Goal: Check status: Check status

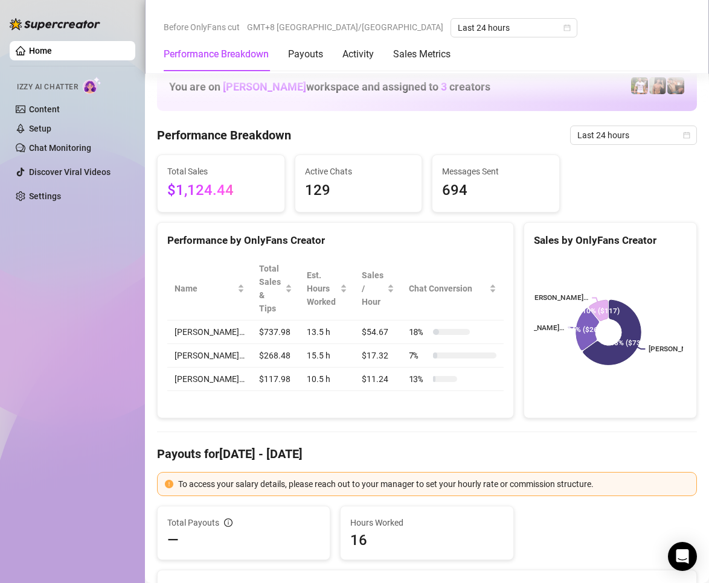
scroll to position [1389, 0]
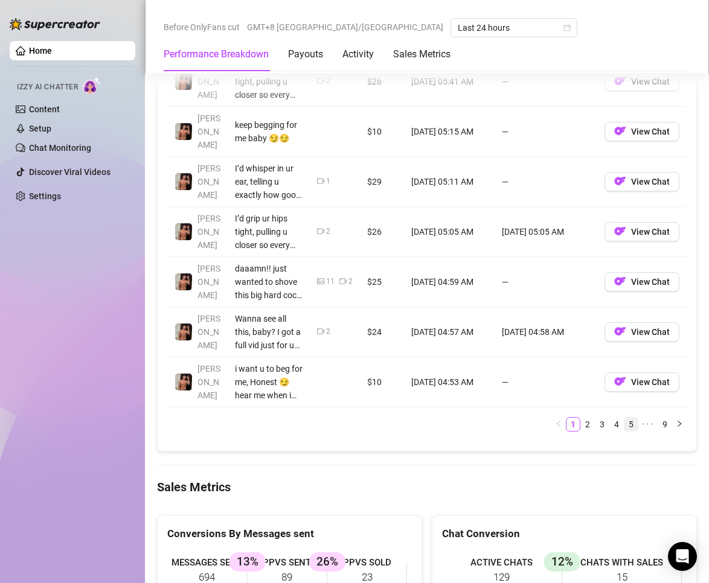
click at [624, 423] on link "5" at bounding box center [630, 424] width 13 height 13
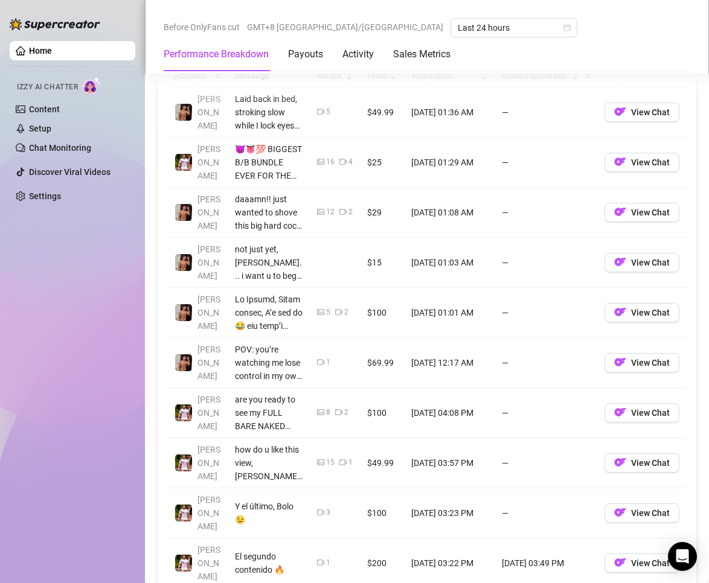
scroll to position [1147, 0]
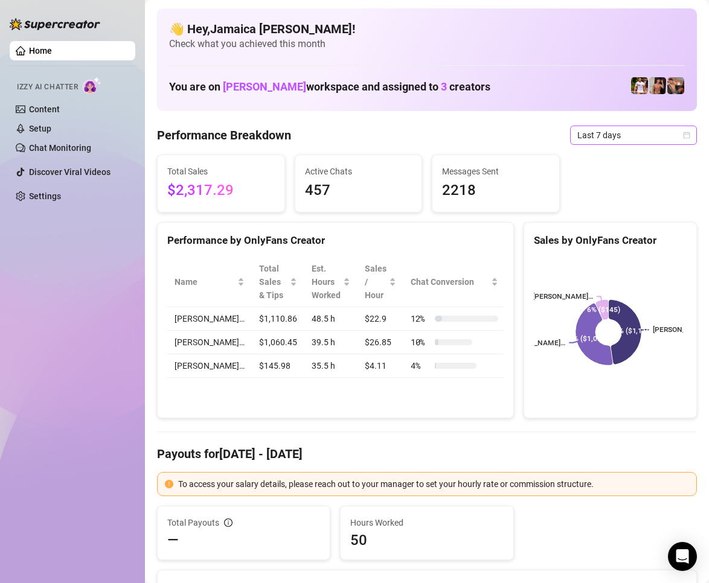
click at [606, 141] on span "Last 7 days" at bounding box center [633, 135] width 112 height 18
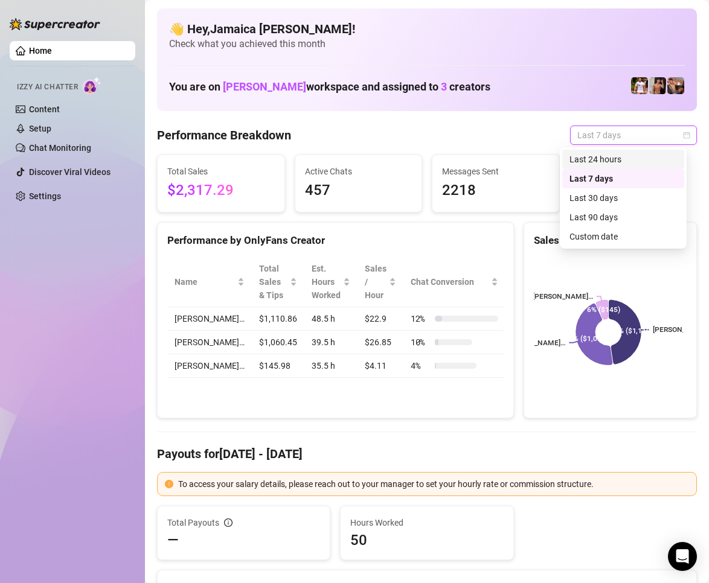
click at [612, 157] on div "Last 24 hours" at bounding box center [622, 159] width 107 height 13
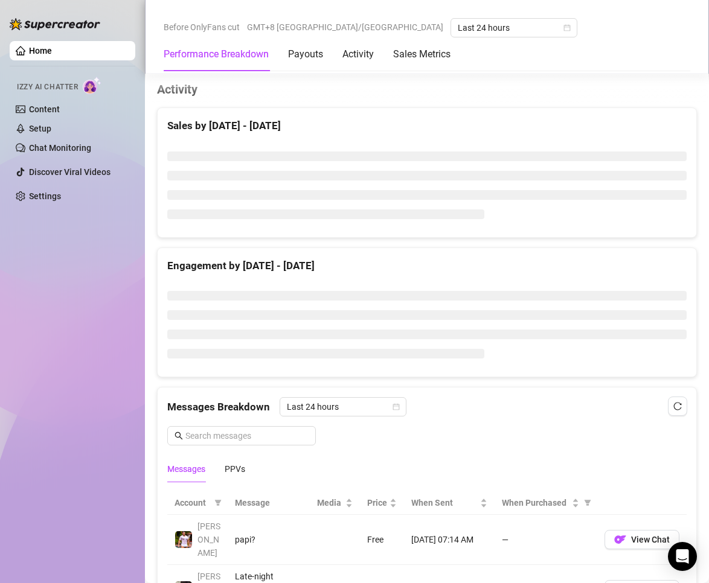
scroll to position [784, 0]
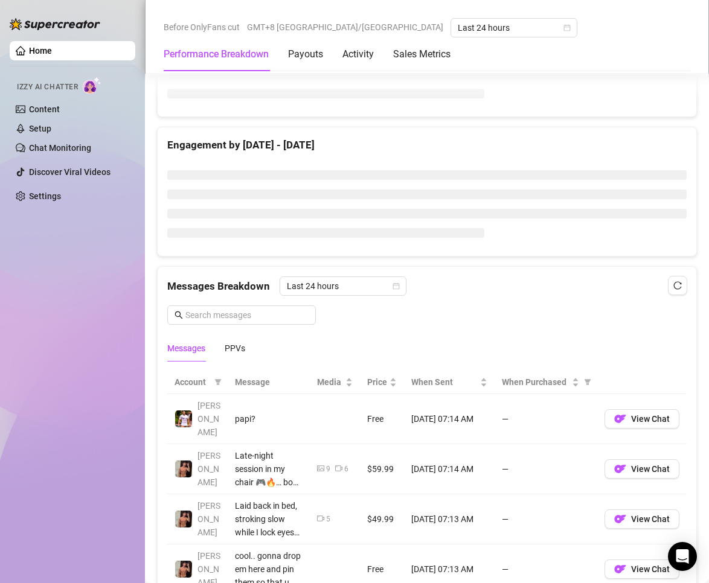
click at [217, 348] on div "Messages PPVs" at bounding box center [206, 349] width 78 height 28
click at [234, 350] on div "PPVs" at bounding box center [235, 348] width 21 height 13
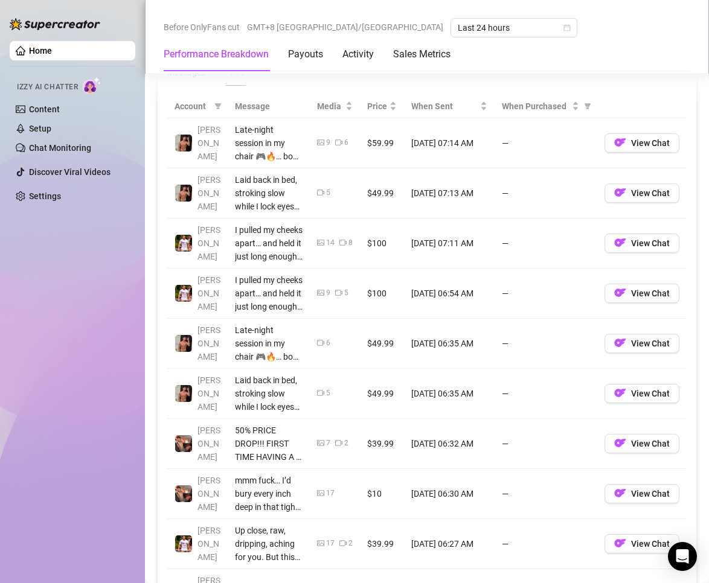
scroll to position [1237, 0]
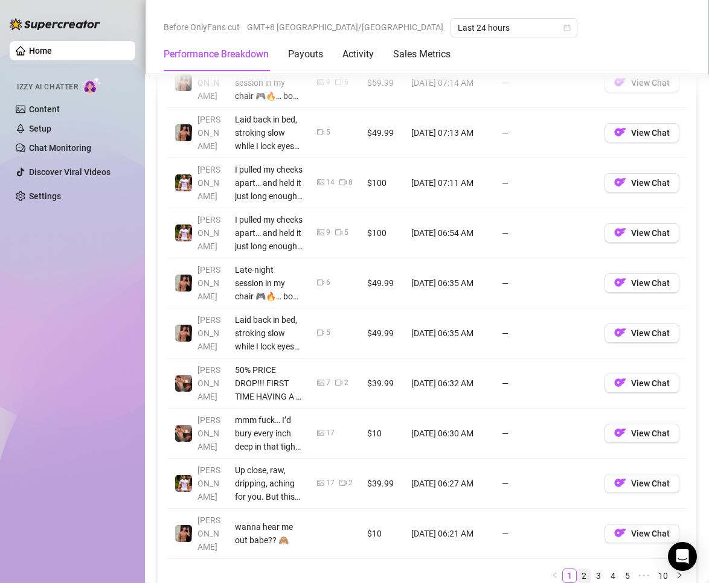
click at [577, 569] on link "2" at bounding box center [583, 575] width 13 height 13
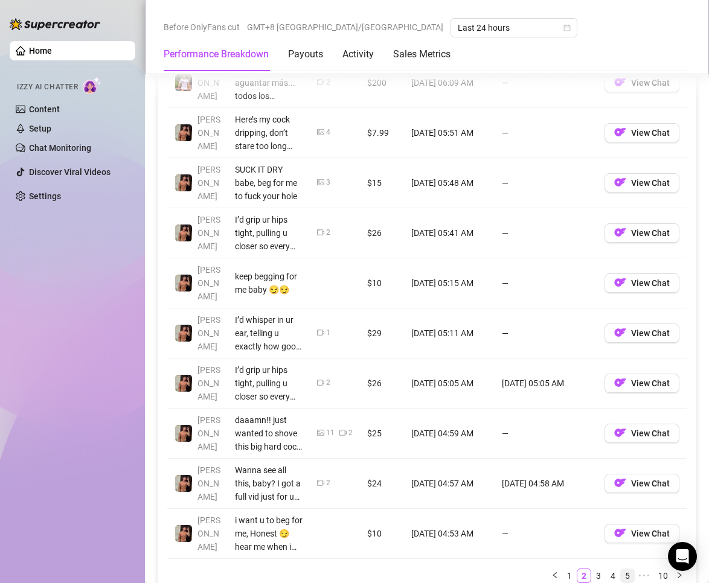
click at [621, 571] on link "5" at bounding box center [627, 575] width 13 height 13
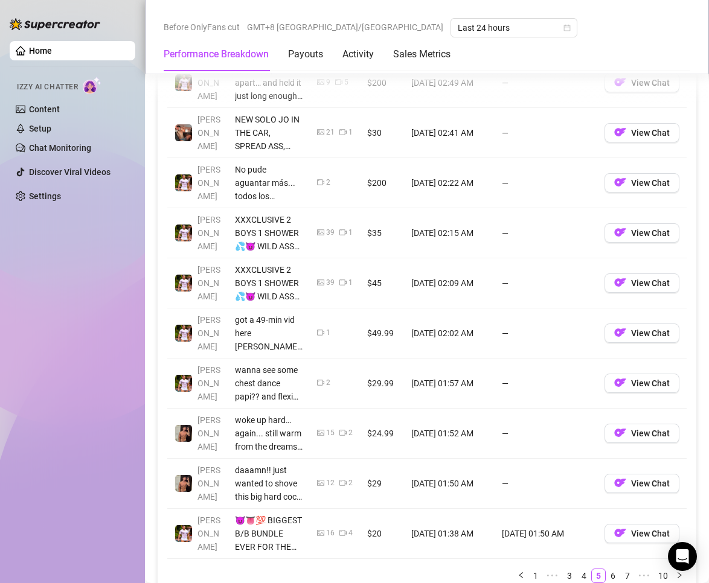
click at [606, 570] on link "6" at bounding box center [612, 575] width 13 height 13
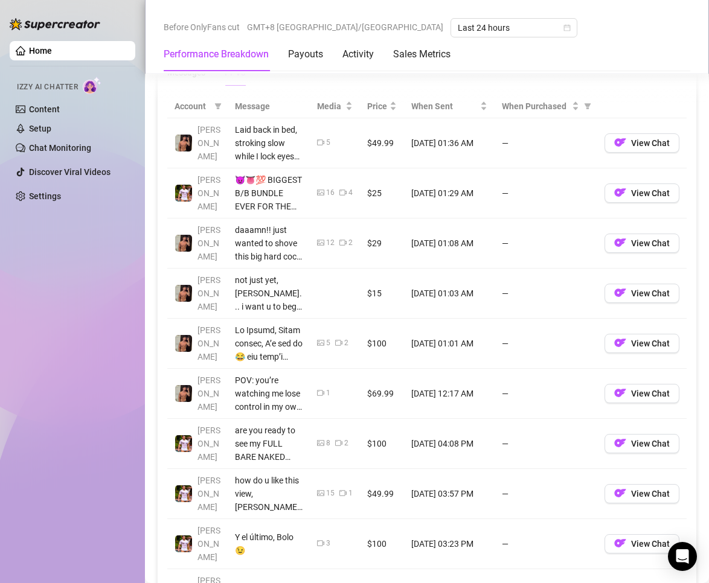
scroll to position [1298, 0]
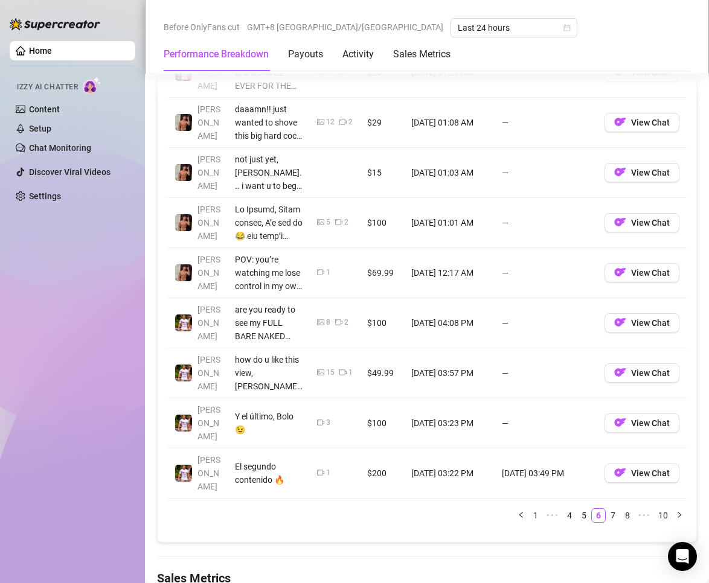
click at [578, 509] on link "5" at bounding box center [583, 515] width 13 height 13
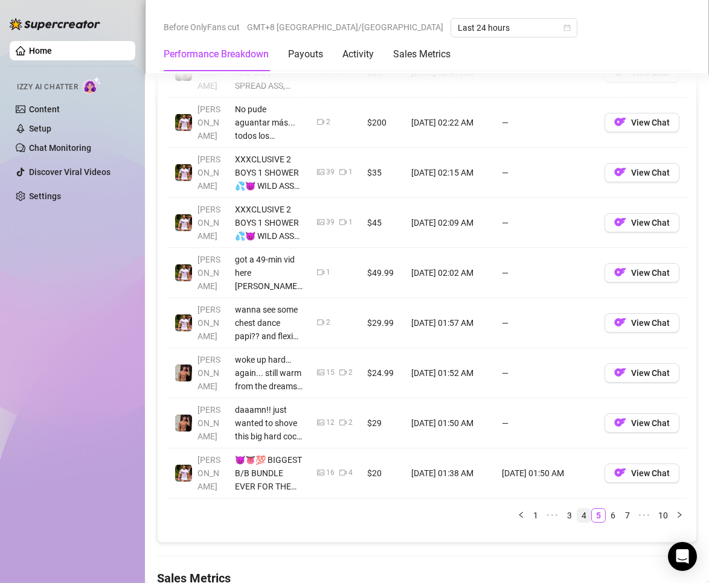
click at [577, 516] on link "4" at bounding box center [583, 515] width 13 height 13
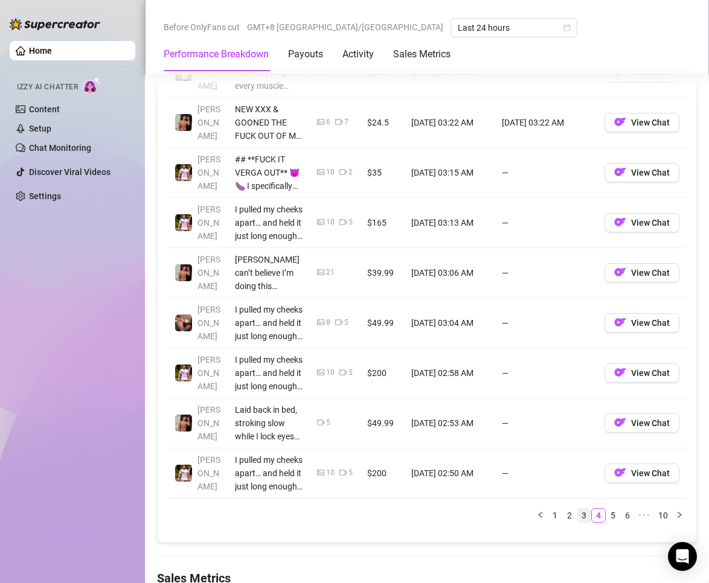
click at [577, 513] on link "3" at bounding box center [583, 515] width 13 height 13
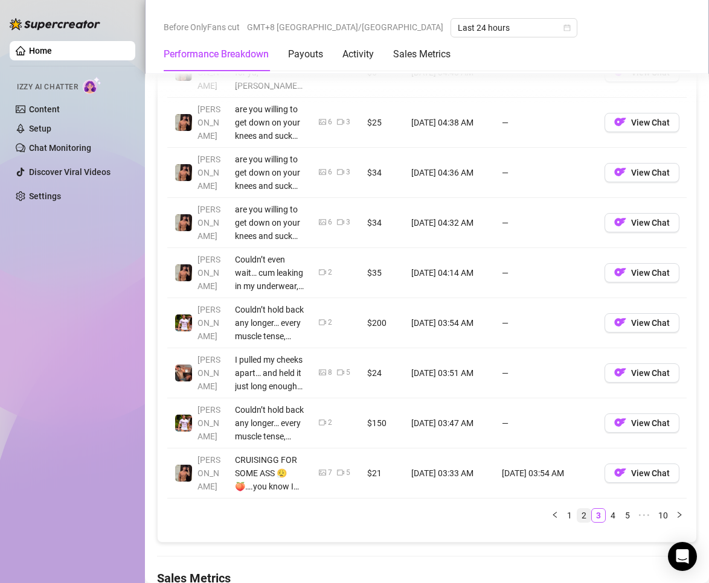
click at [577, 520] on link "2" at bounding box center [583, 515] width 13 height 13
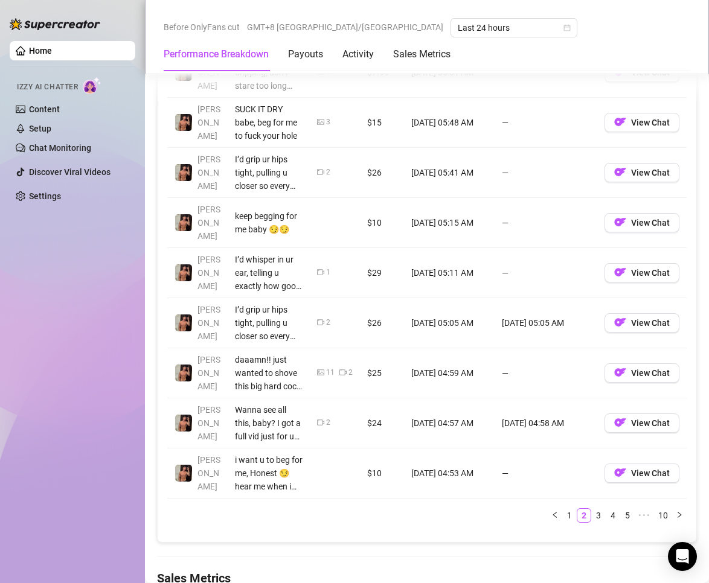
click at [563, 515] on link "1" at bounding box center [569, 515] width 13 height 13
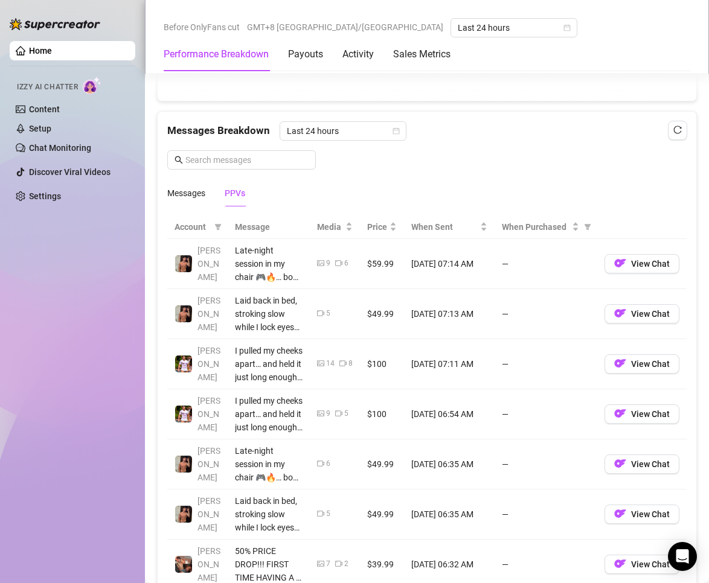
scroll to position [1358, 0]
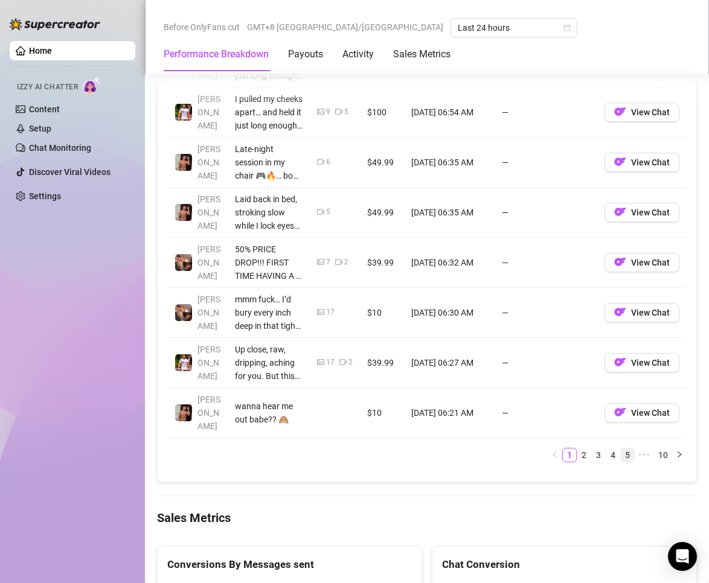
click at [621, 449] on link "5" at bounding box center [627, 455] width 13 height 13
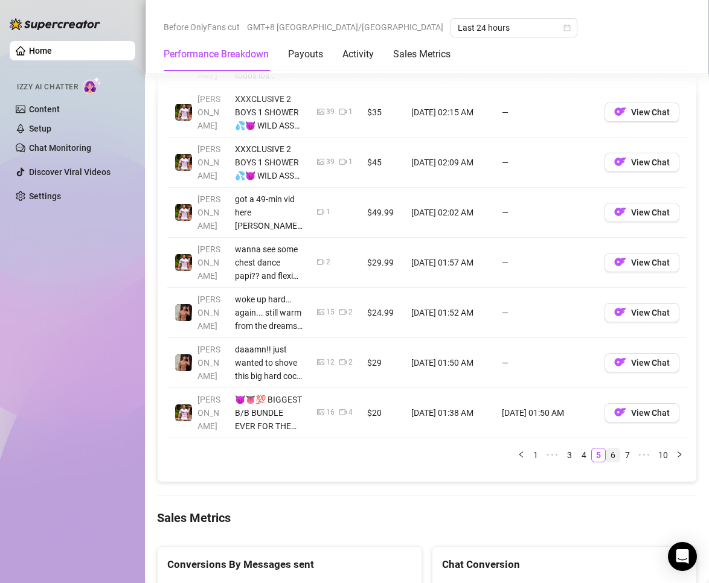
click at [606, 455] on link "6" at bounding box center [612, 455] width 13 height 13
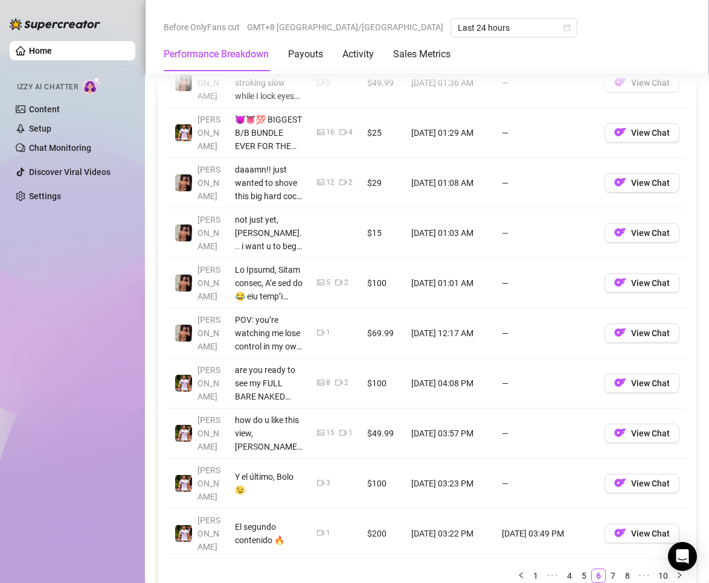
scroll to position [1298, 0]
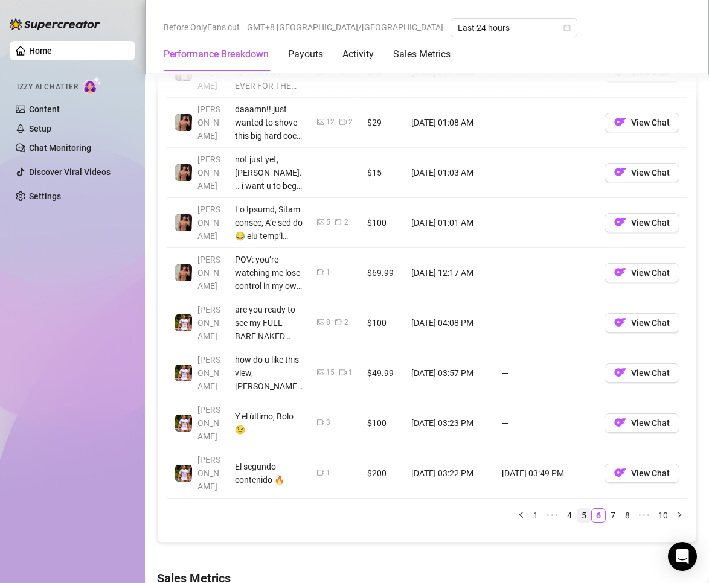
click at [577, 509] on link "5" at bounding box center [583, 515] width 13 height 13
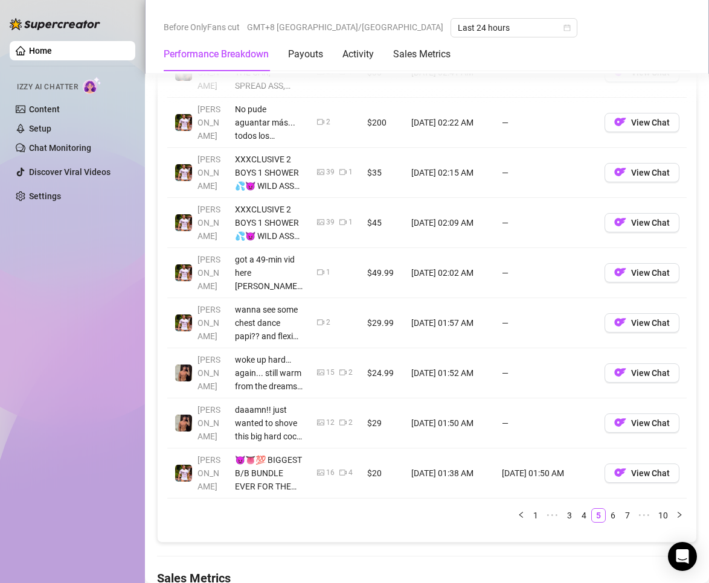
scroll to position [1358, 0]
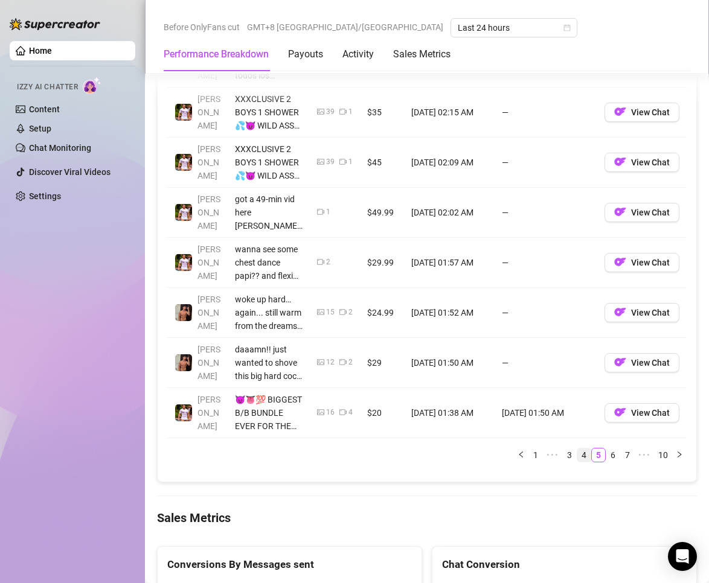
click at [577, 458] on link "4" at bounding box center [583, 455] width 13 height 13
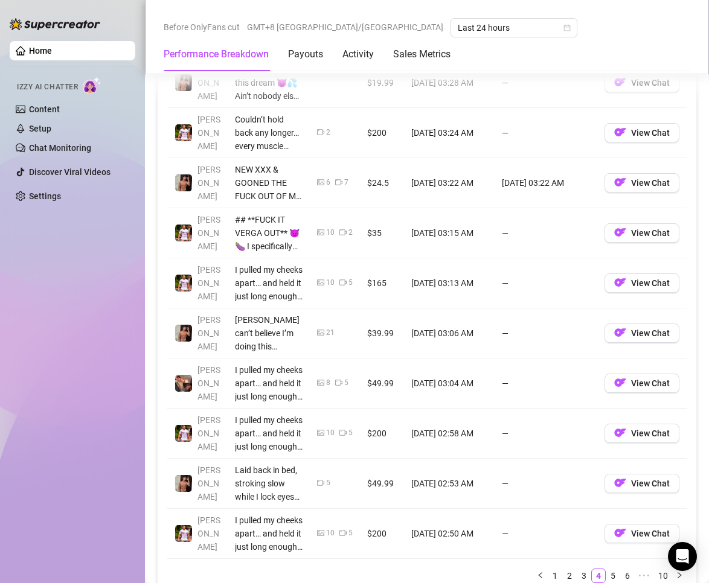
scroll to position [1298, 0]
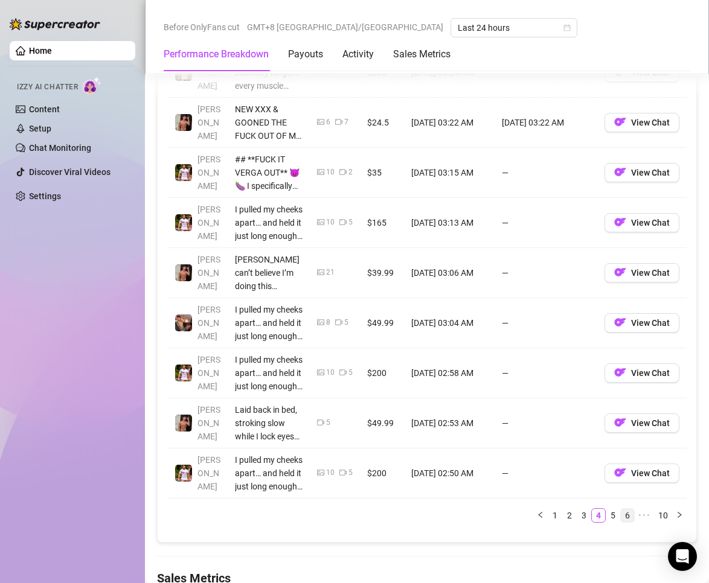
click at [606, 512] on link "5" at bounding box center [612, 515] width 13 height 13
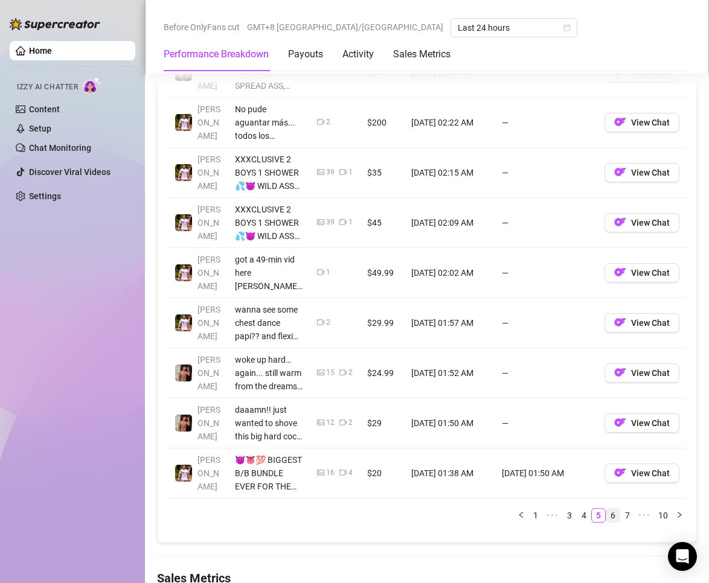
click at [606, 508] on li "6" at bounding box center [613, 515] width 14 height 14
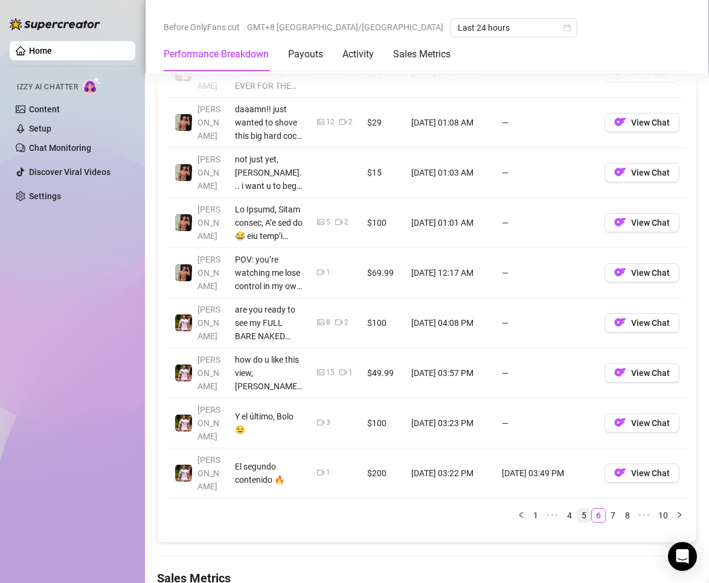
click at [577, 509] on link "5" at bounding box center [583, 515] width 13 height 13
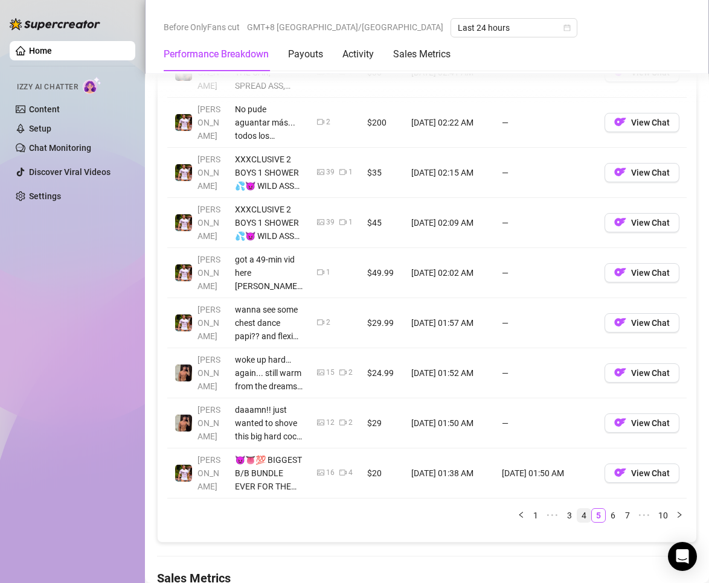
click at [577, 513] on link "4" at bounding box center [583, 515] width 13 height 13
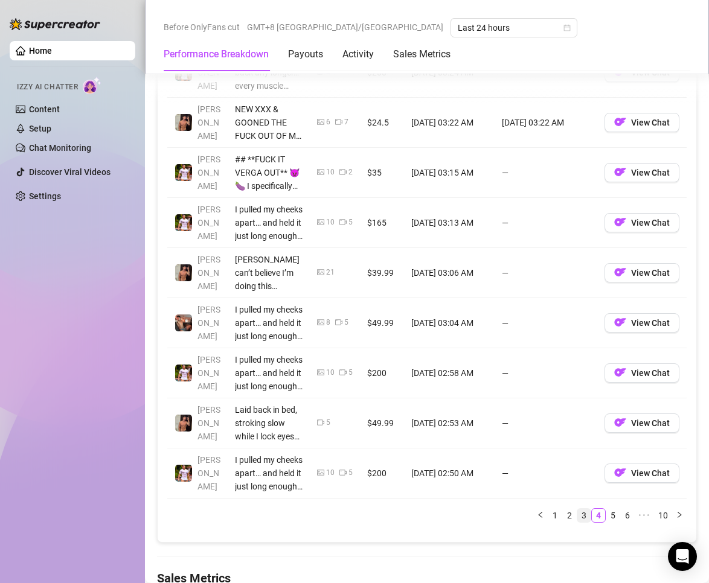
click at [577, 514] on link "3" at bounding box center [583, 515] width 13 height 13
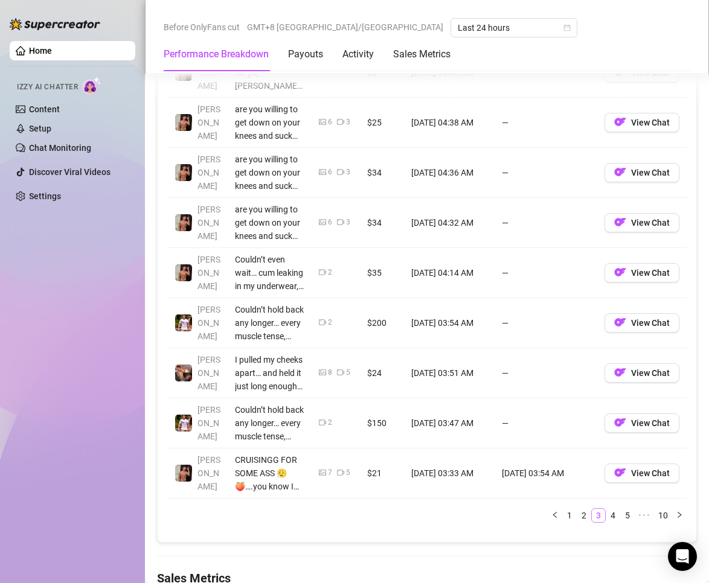
scroll to position [1358, 0]
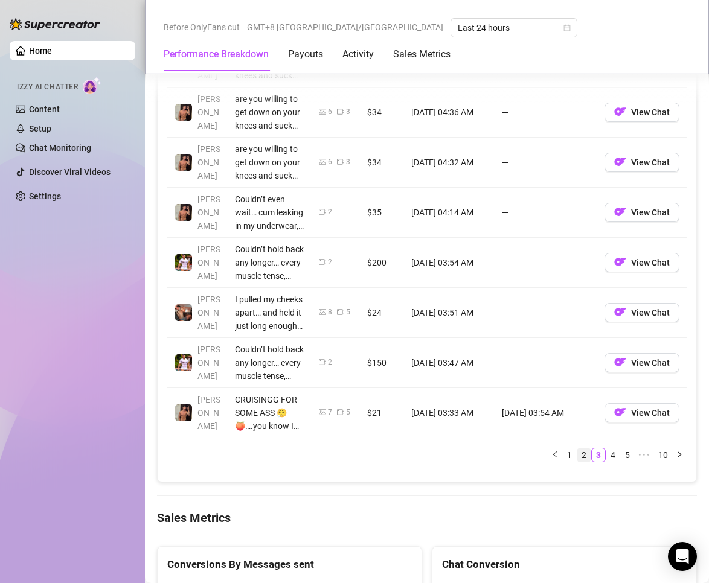
click at [577, 457] on link "2" at bounding box center [583, 455] width 13 height 13
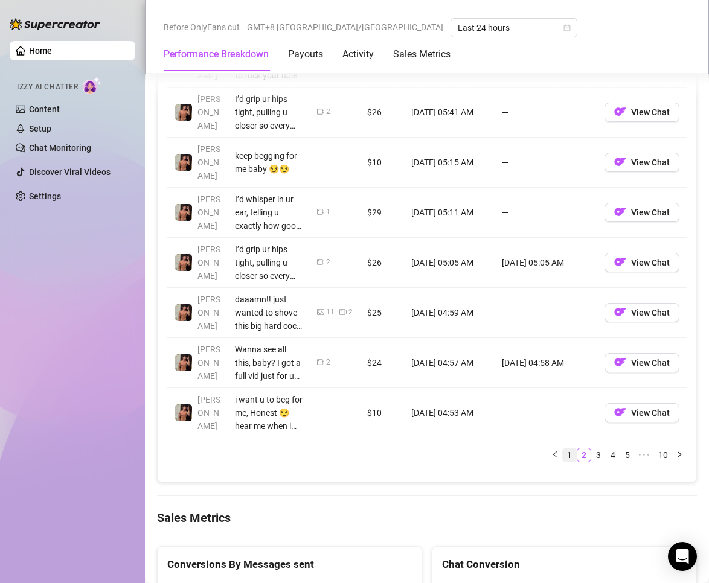
click at [563, 451] on link "1" at bounding box center [569, 455] width 13 height 13
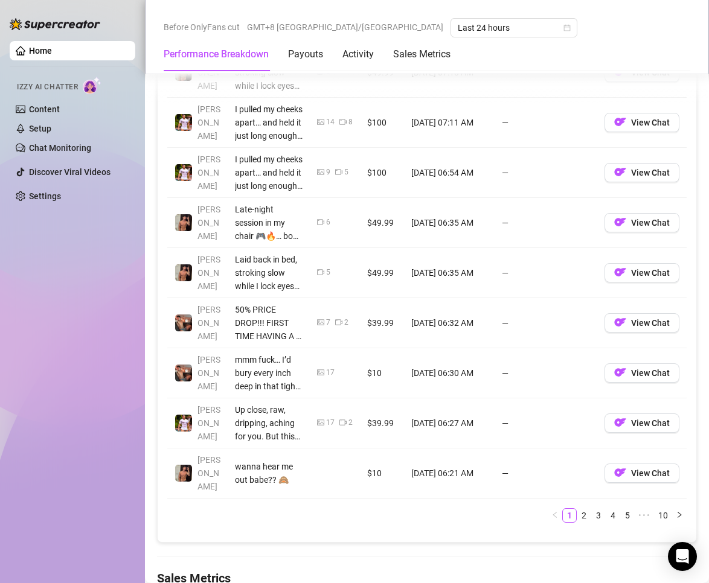
scroll to position [1419, 0]
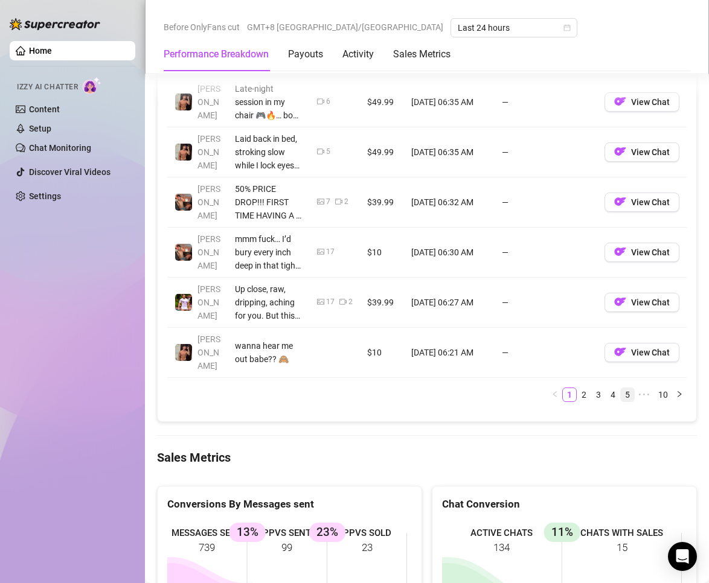
click at [621, 388] on link "5" at bounding box center [627, 394] width 13 height 13
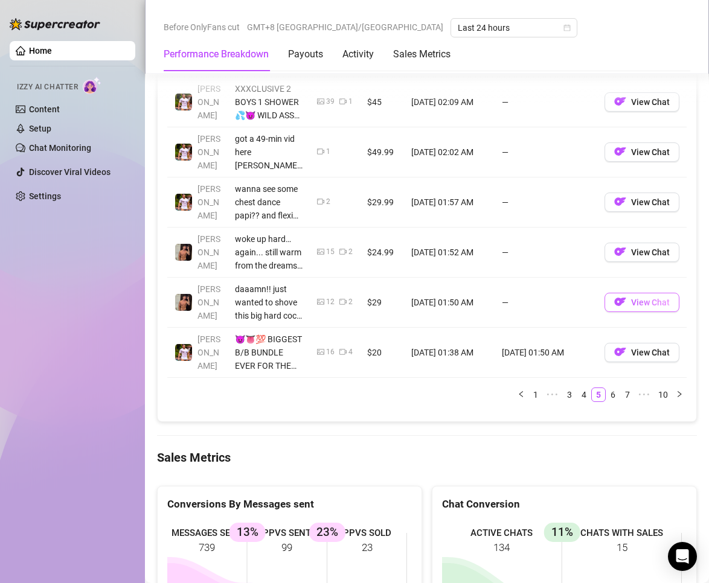
scroll to position [1298, 0]
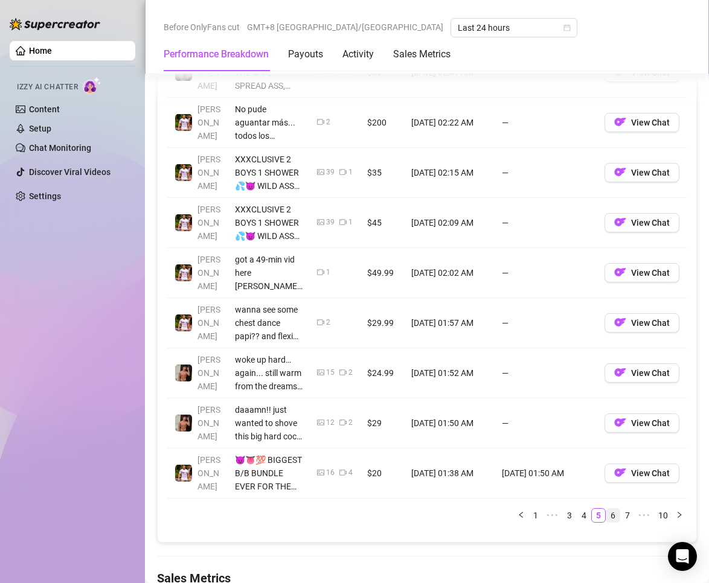
click at [608, 515] on link "6" at bounding box center [612, 515] width 13 height 13
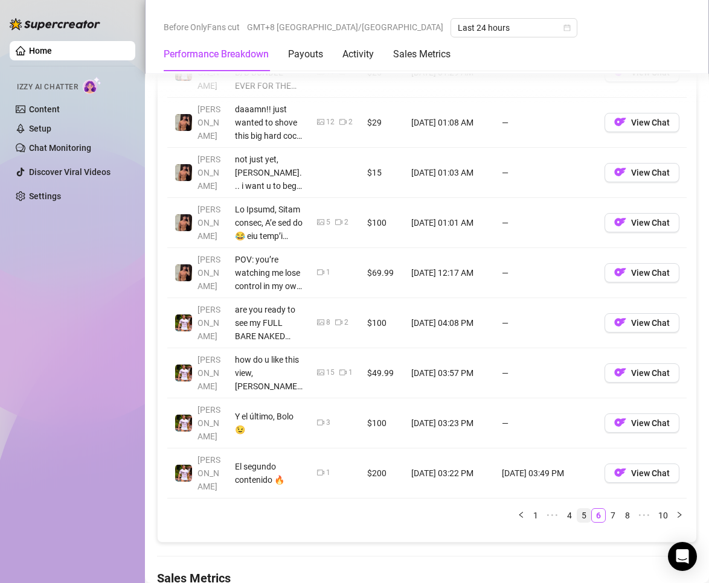
click at [577, 509] on link "5" at bounding box center [583, 515] width 13 height 13
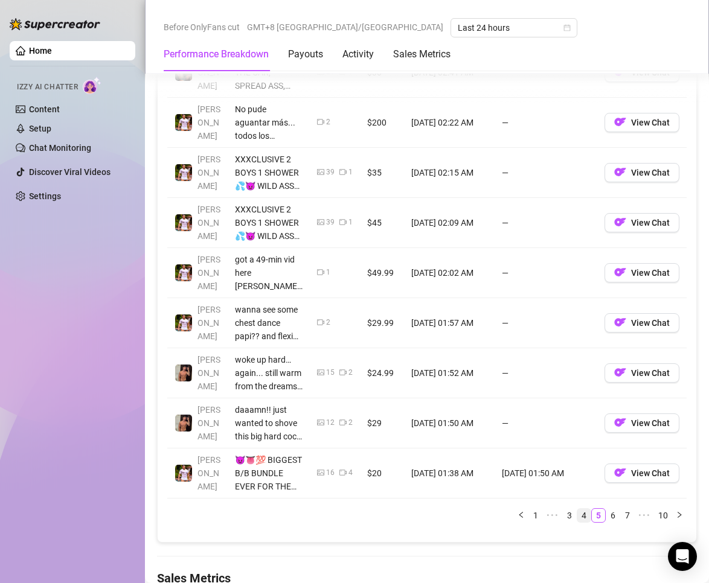
click at [577, 509] on link "4" at bounding box center [583, 515] width 13 height 13
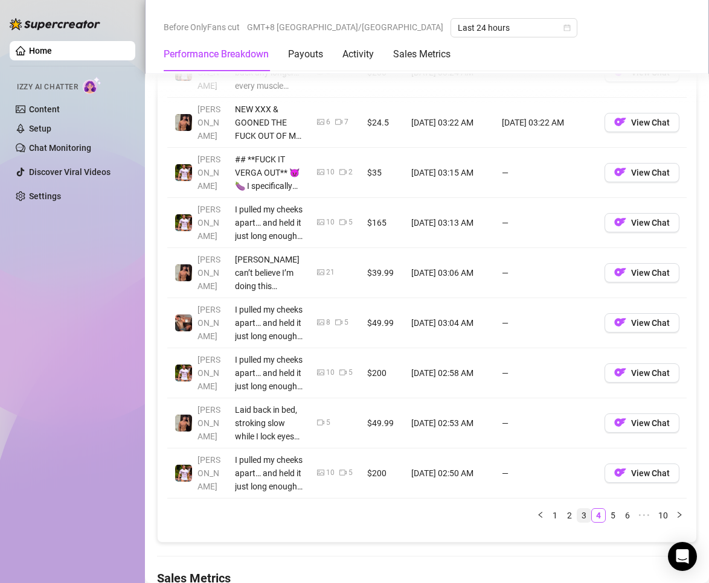
click at [577, 513] on link "3" at bounding box center [583, 515] width 13 height 13
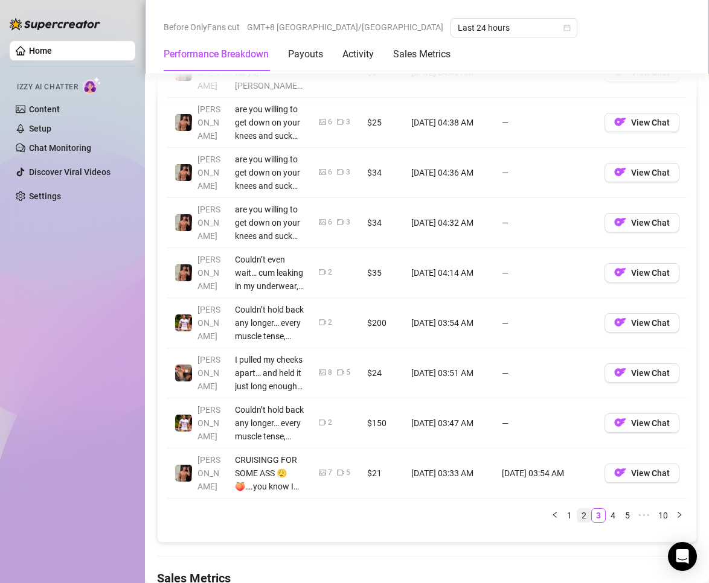
click at [579, 513] on link "2" at bounding box center [583, 515] width 13 height 13
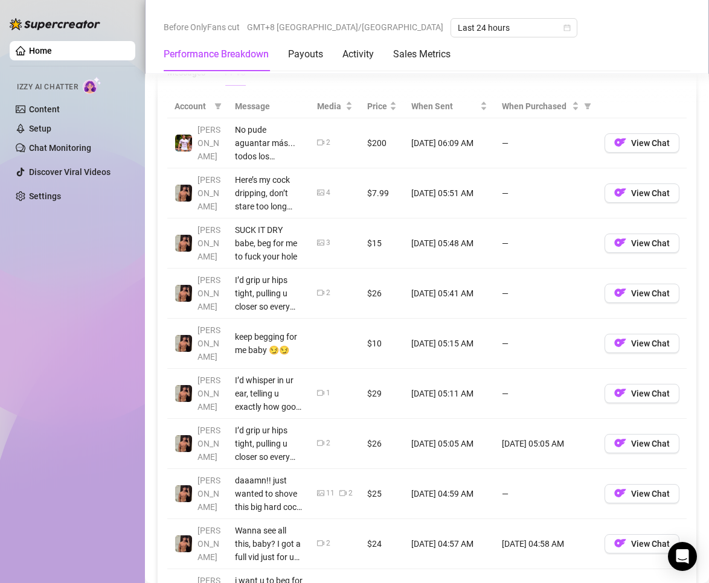
scroll to position [1237, 0]
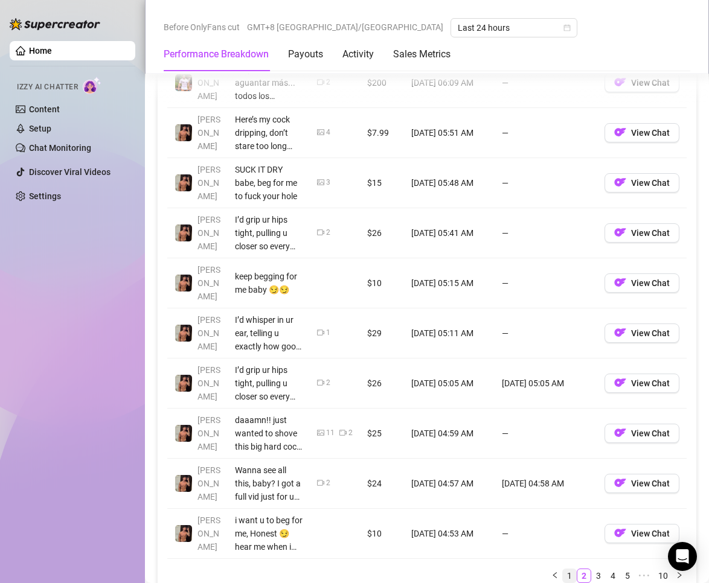
click at [563, 571] on link "1" at bounding box center [569, 575] width 13 height 13
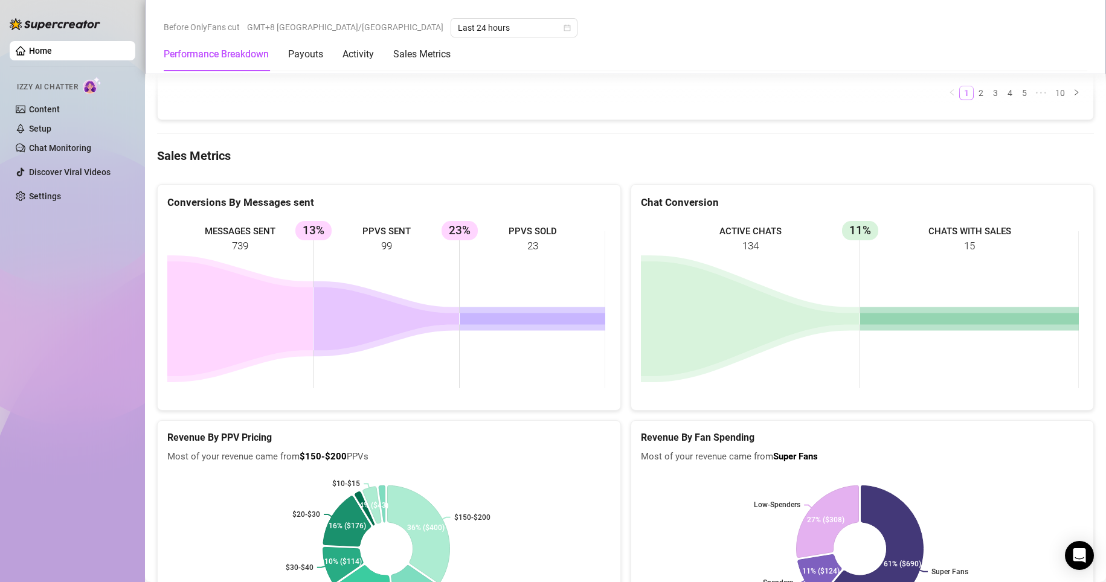
scroll to position [1580, 0]
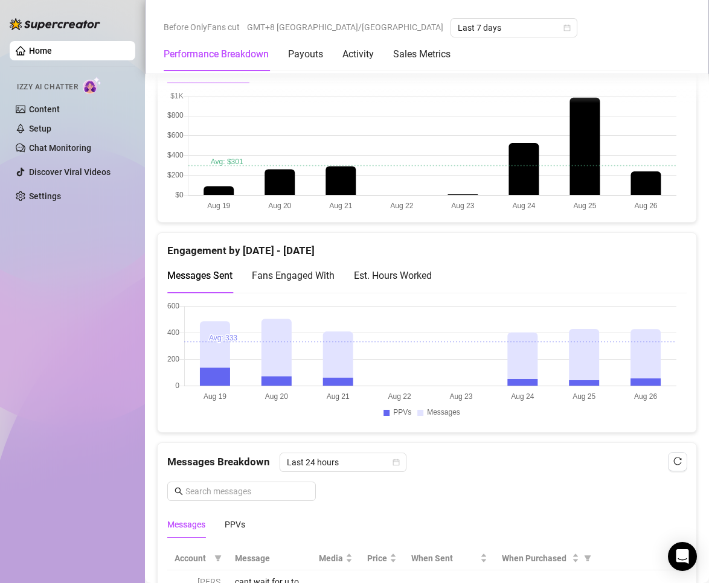
scroll to position [664, 0]
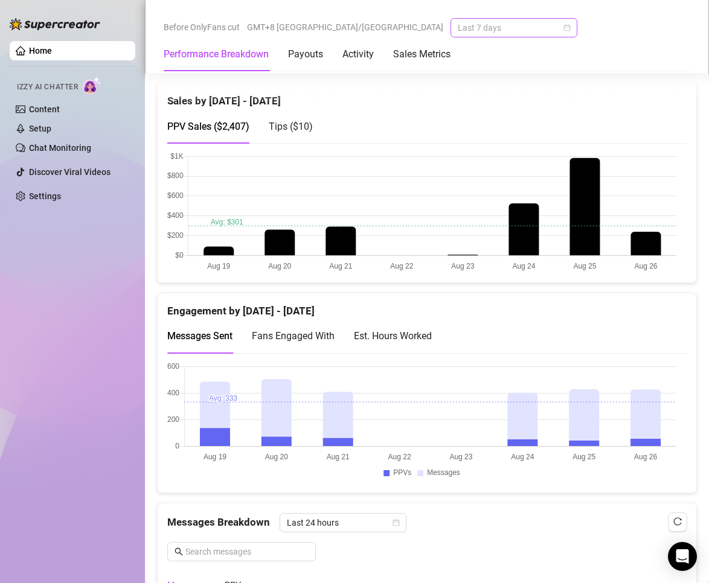
click at [458, 27] on span "Last 7 days" at bounding box center [514, 28] width 112 height 18
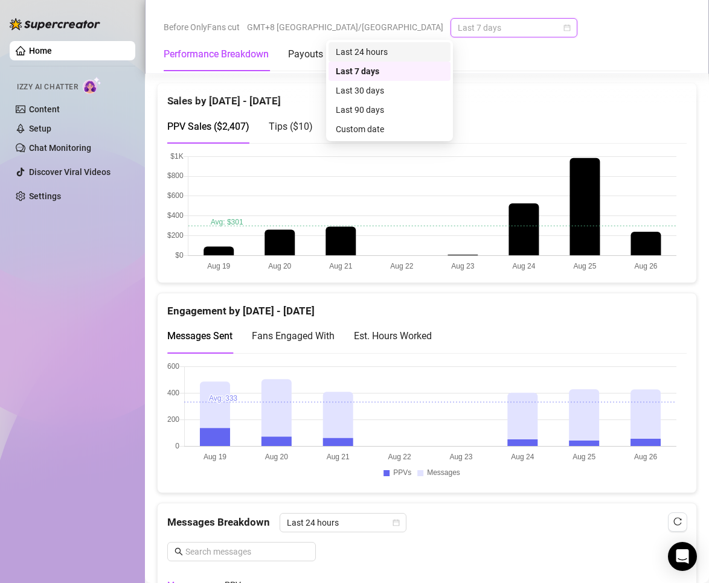
click at [380, 56] on div "Last 24 hours" at bounding box center [389, 51] width 107 height 13
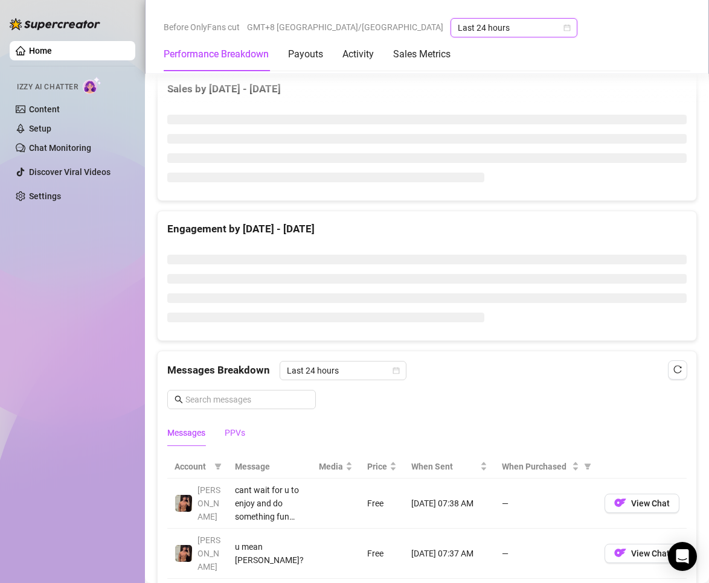
click at [245, 435] on div "PPVs" at bounding box center [235, 433] width 21 height 28
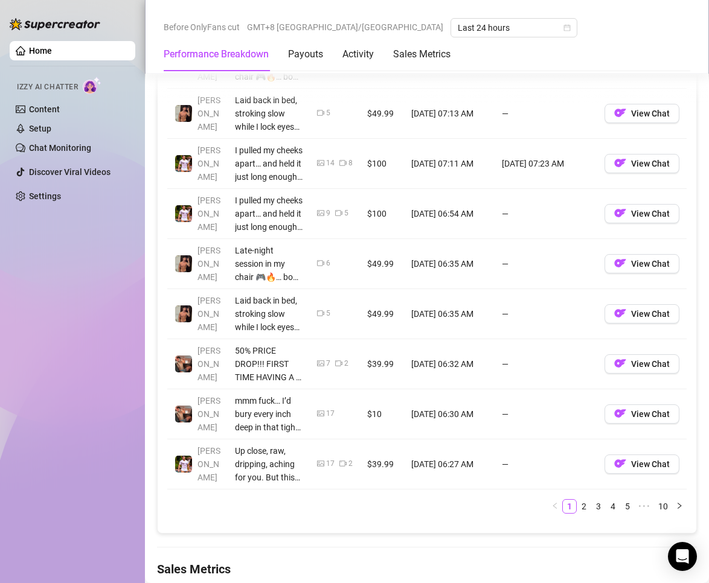
scroll to position [945, 0]
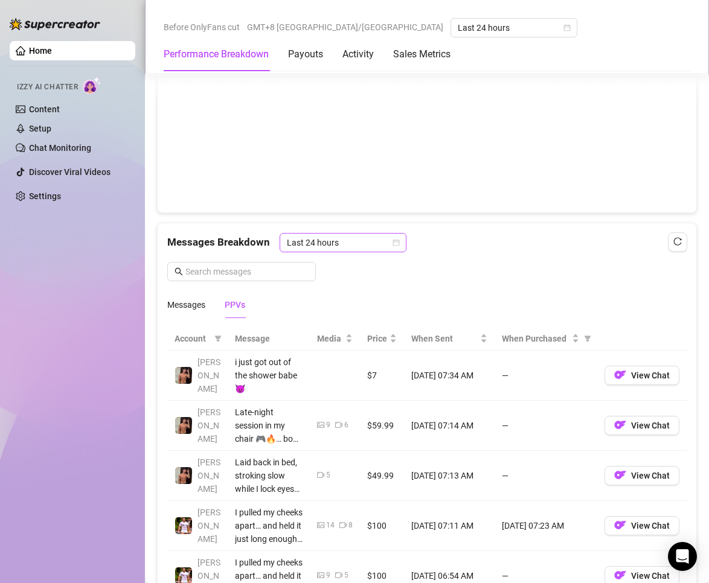
click at [306, 246] on span "Last 24 hours" at bounding box center [343, 243] width 112 height 18
click at [322, 266] on div "Last 24 hours" at bounding box center [341, 266] width 107 height 13
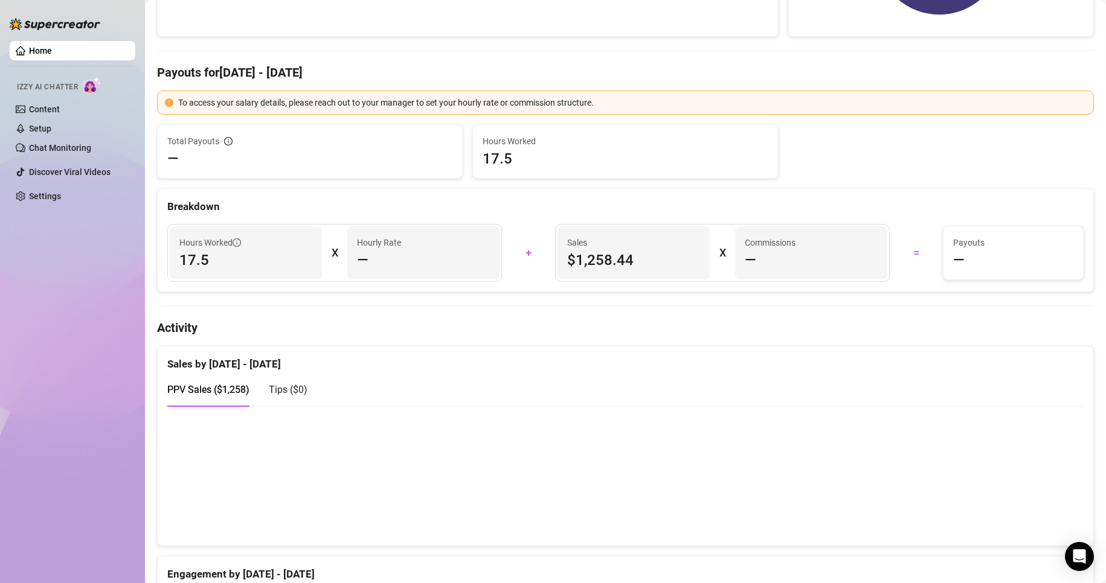
scroll to position [19, 0]
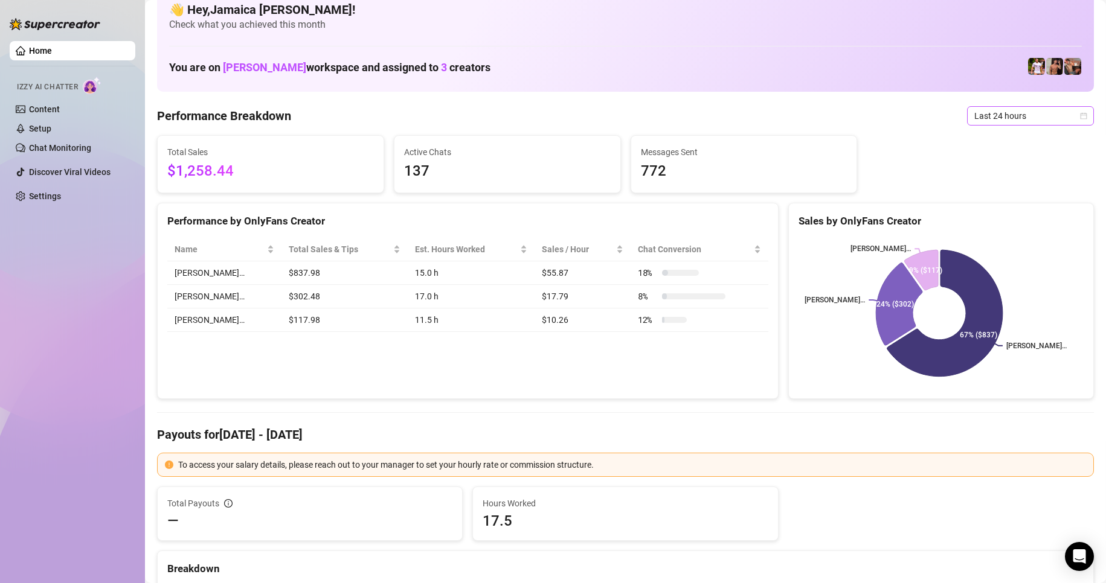
click at [981, 111] on span "Last 24 hours" at bounding box center [1030, 116] width 112 height 18
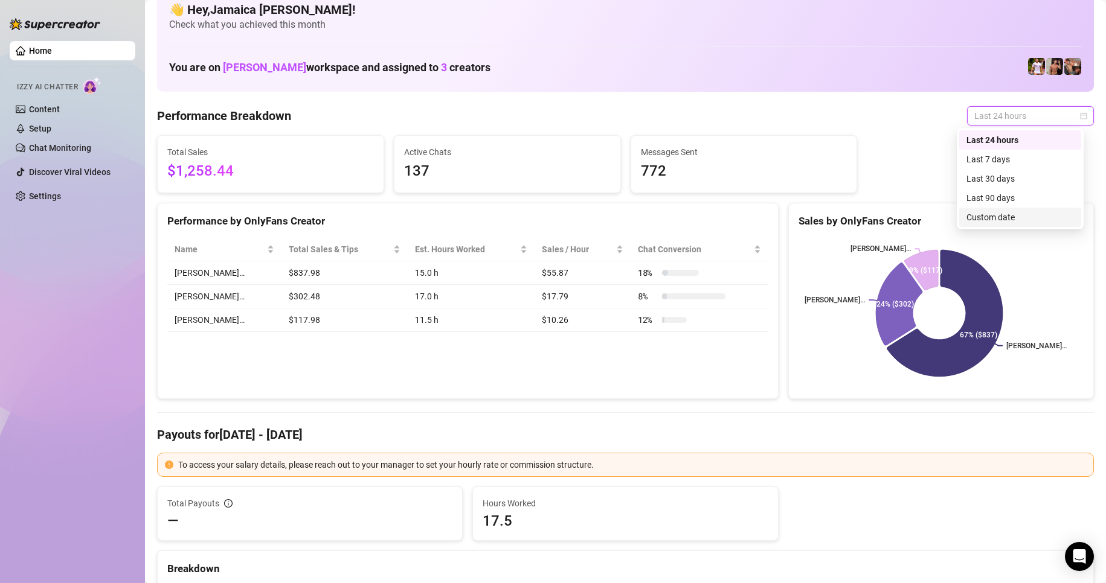
click at [996, 221] on div "Custom date" at bounding box center [1019, 217] width 107 height 13
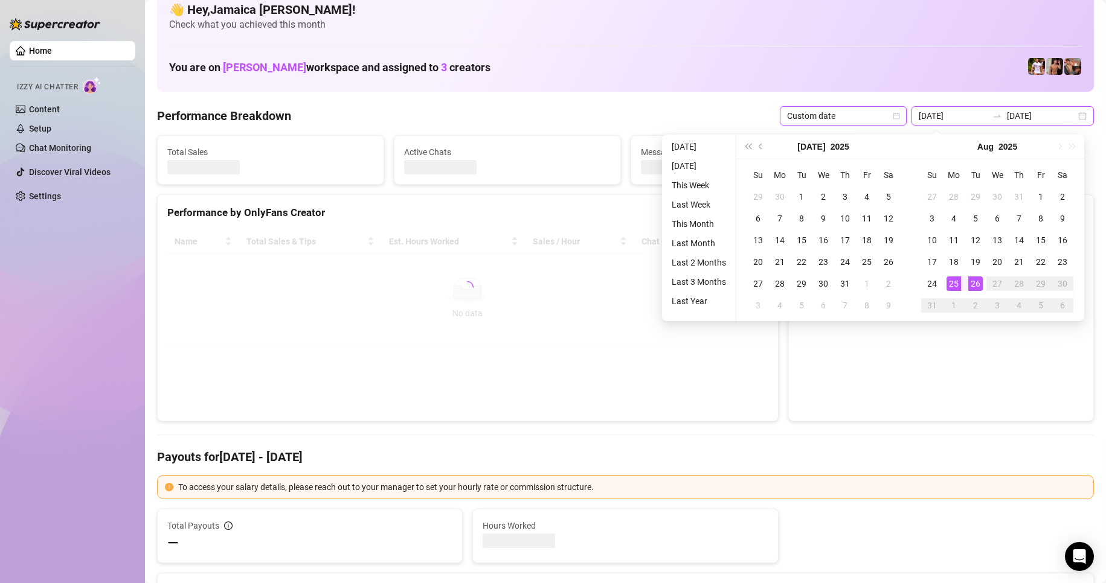
click at [960, 119] on input "2025-08-25" at bounding box center [953, 115] width 69 height 13
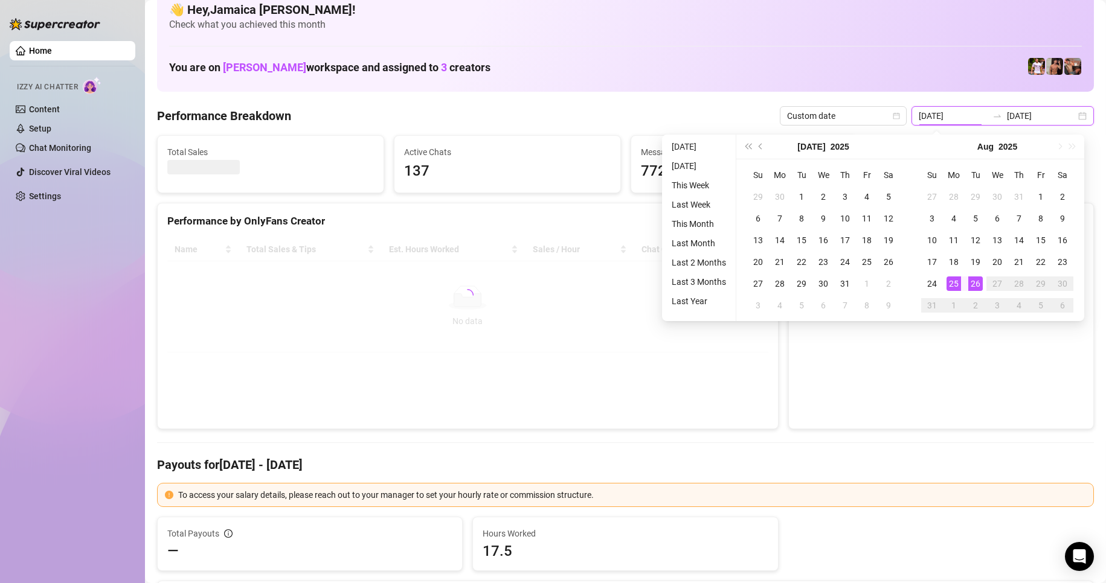
click at [1042, 119] on input "2025-08-26" at bounding box center [1041, 115] width 69 height 13
click at [963, 117] on input "2025-08-25" at bounding box center [953, 115] width 69 height 13
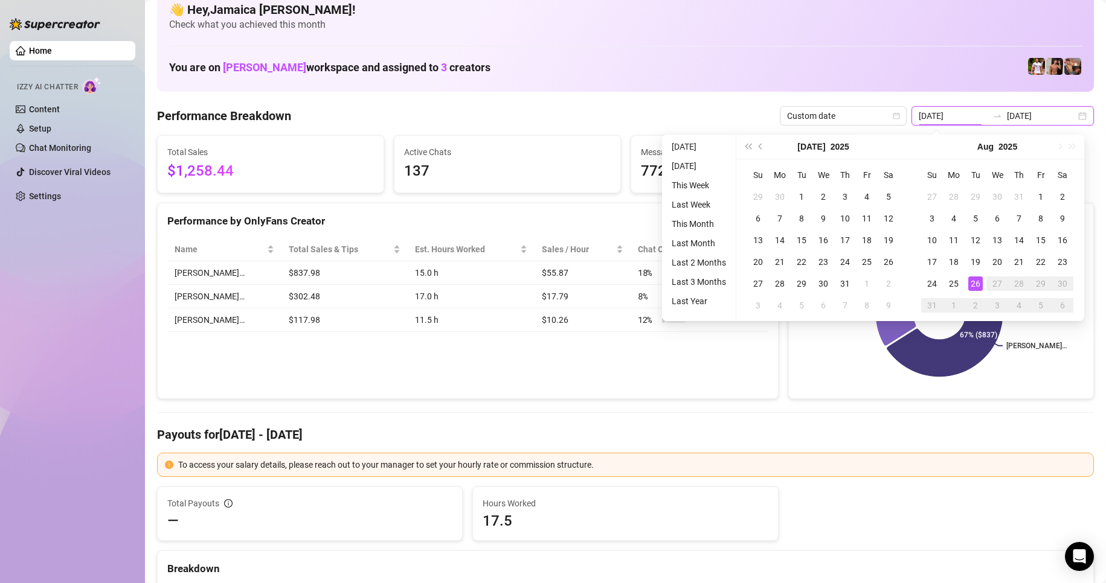
type input "2025-08-26"
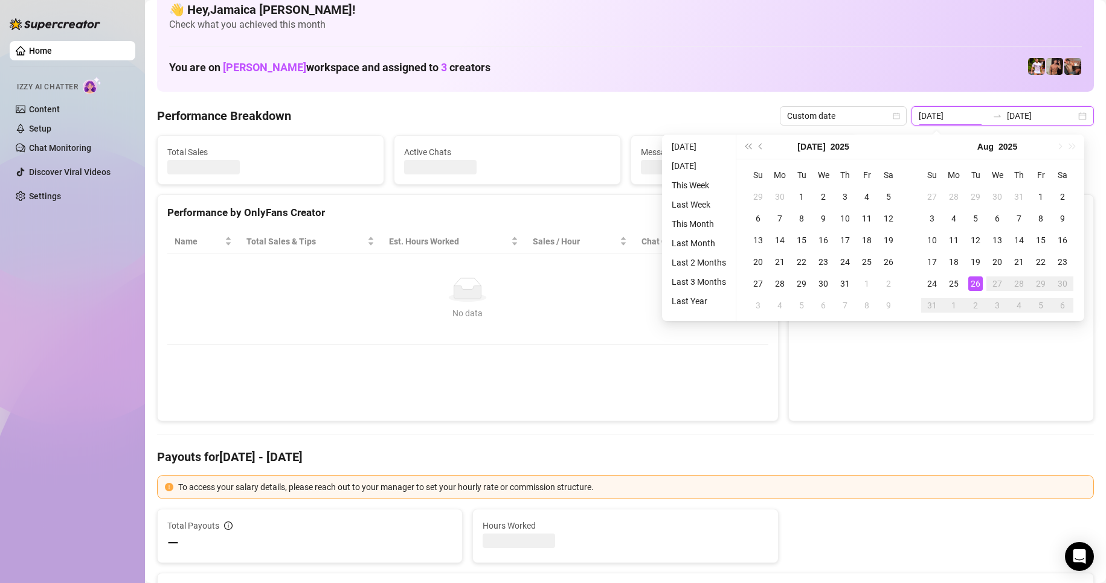
type input "2025-08-26"
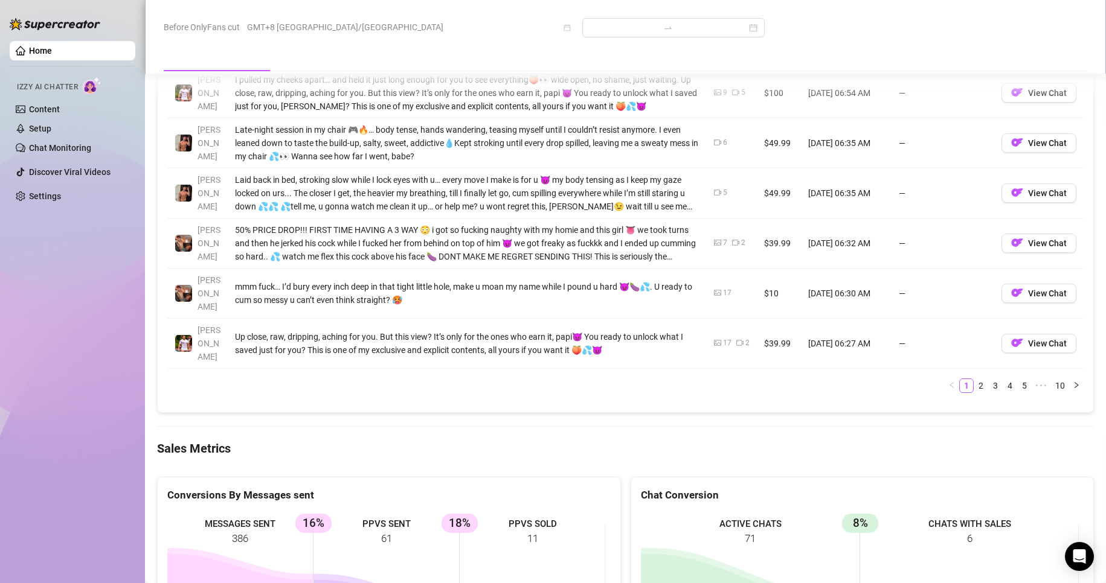
scroll to position [1529, 0]
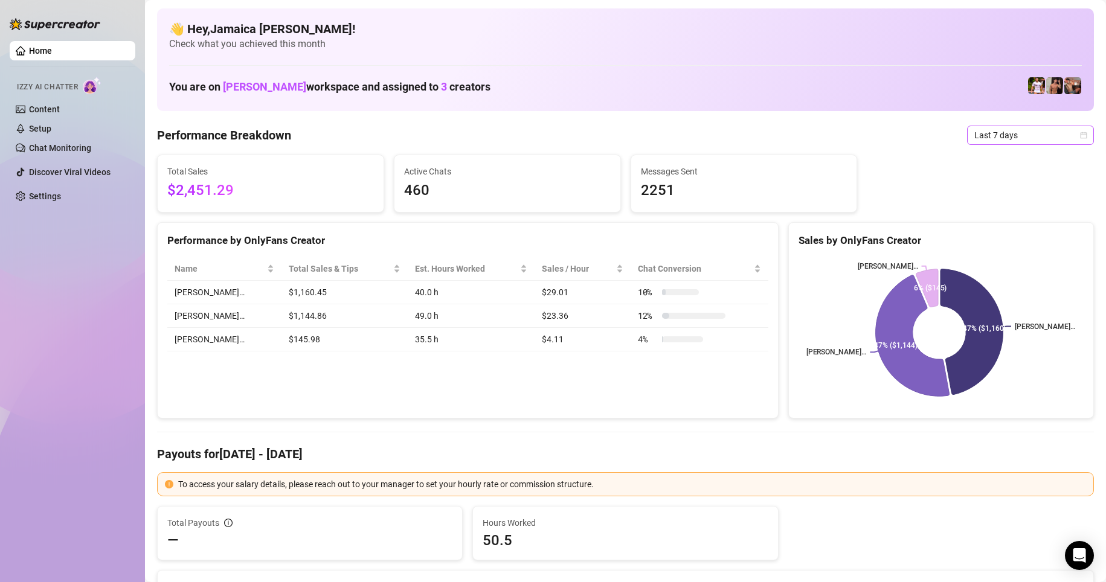
click at [708, 143] on span "Last 7 days" at bounding box center [1030, 135] width 112 height 18
click at [708, 236] on div "Custom date" at bounding box center [1019, 236] width 107 height 13
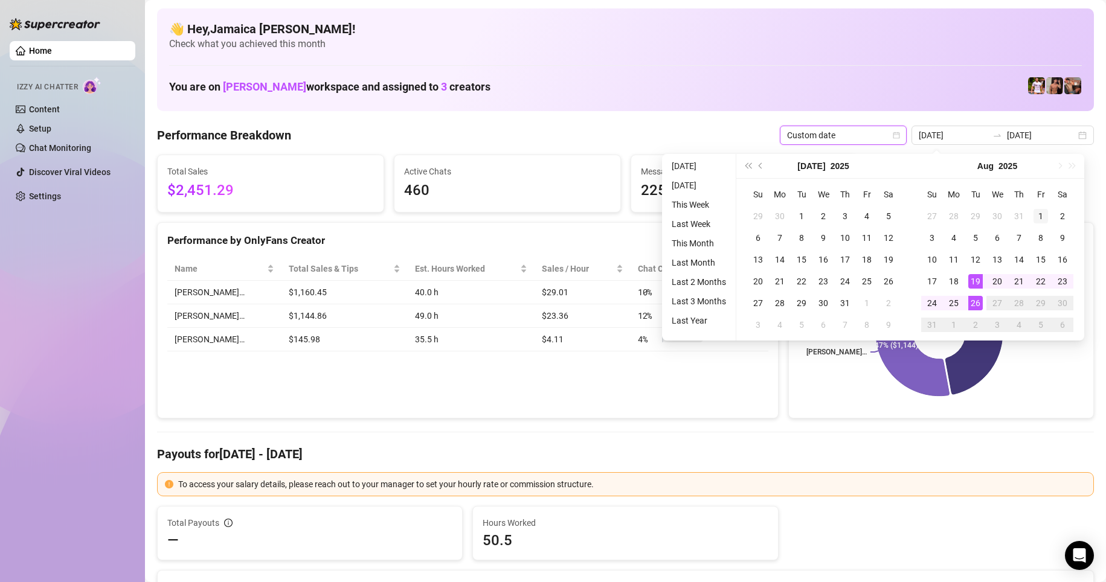
type input "2025-08-01"
click at [708, 218] on div "1" at bounding box center [1040, 216] width 14 height 14
type input "2025-08-26"
click at [708, 307] on div "26" at bounding box center [975, 303] width 14 height 14
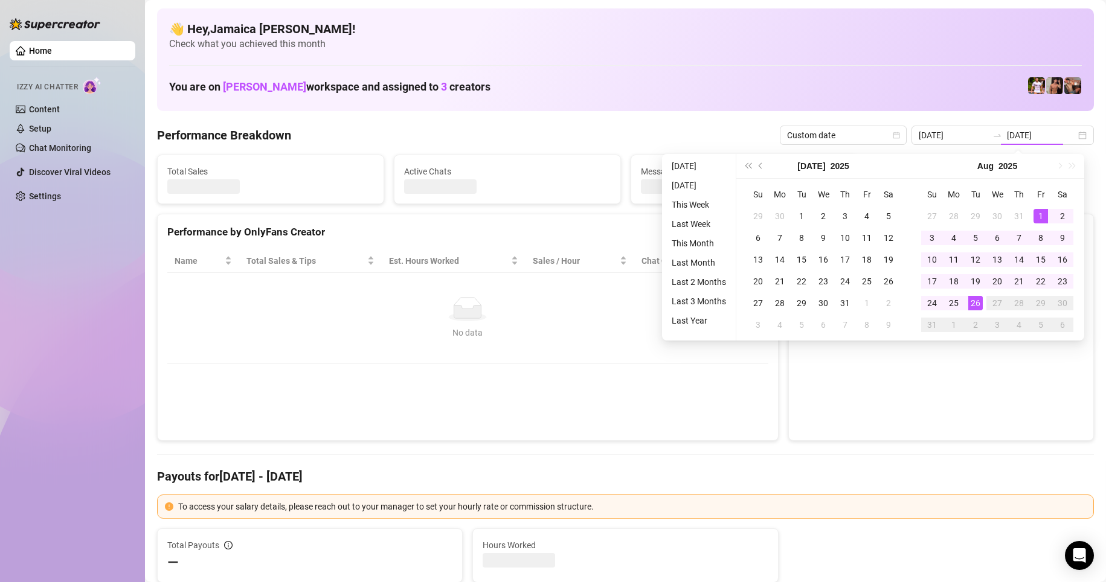
type input "2025-08-01"
